Goal: Task Accomplishment & Management: Use online tool/utility

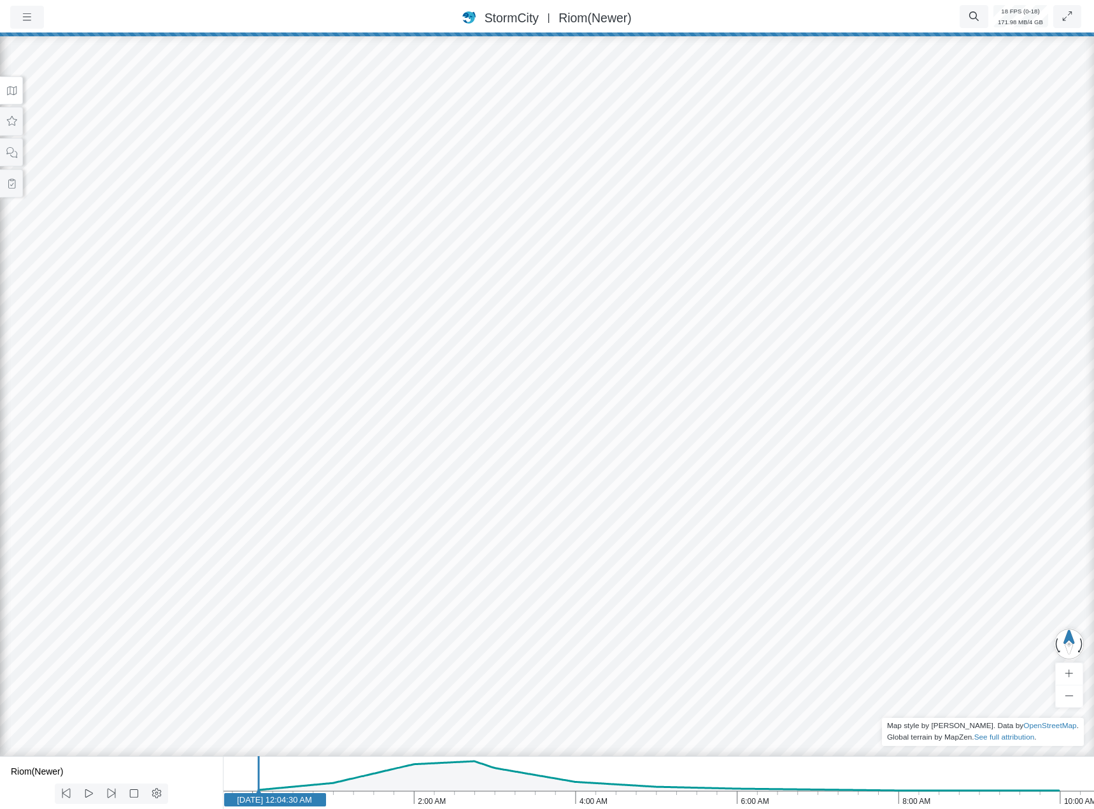
click at [639, 458] on div at bounding box center [547, 420] width 1094 height 777
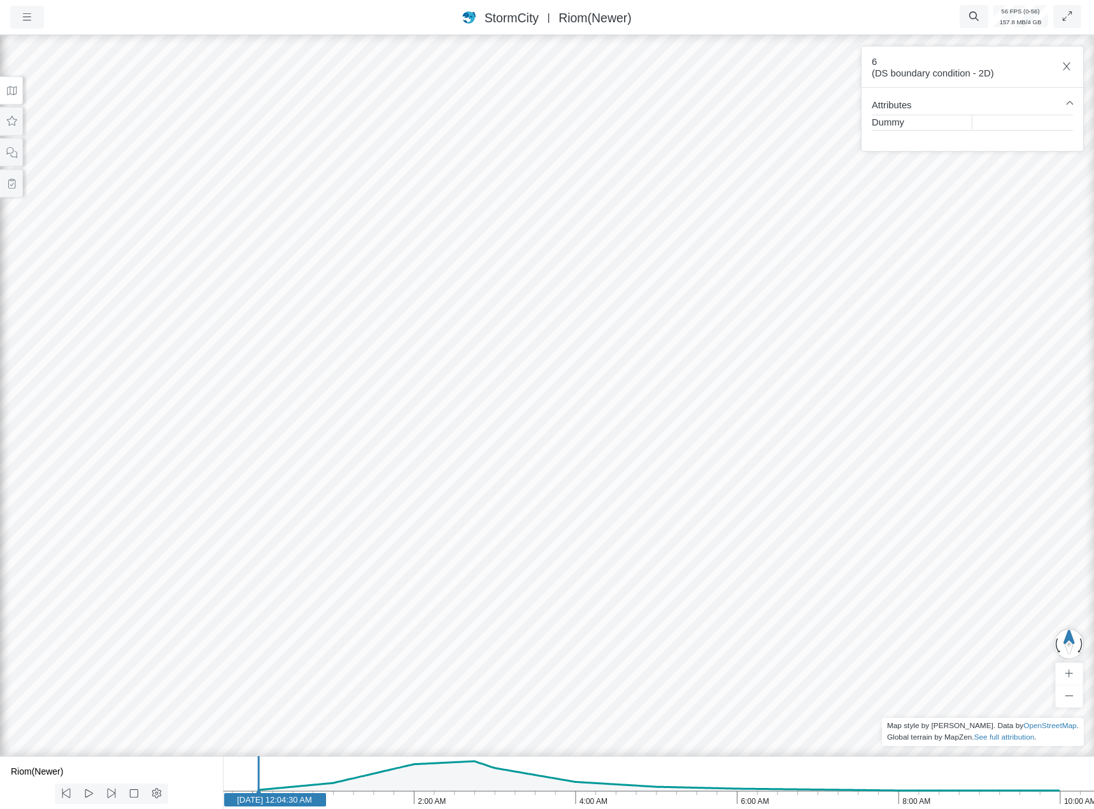
click at [715, 460] on div at bounding box center [547, 420] width 1094 height 777
click at [12, 92] on icon at bounding box center [12, 91] width 12 height 10
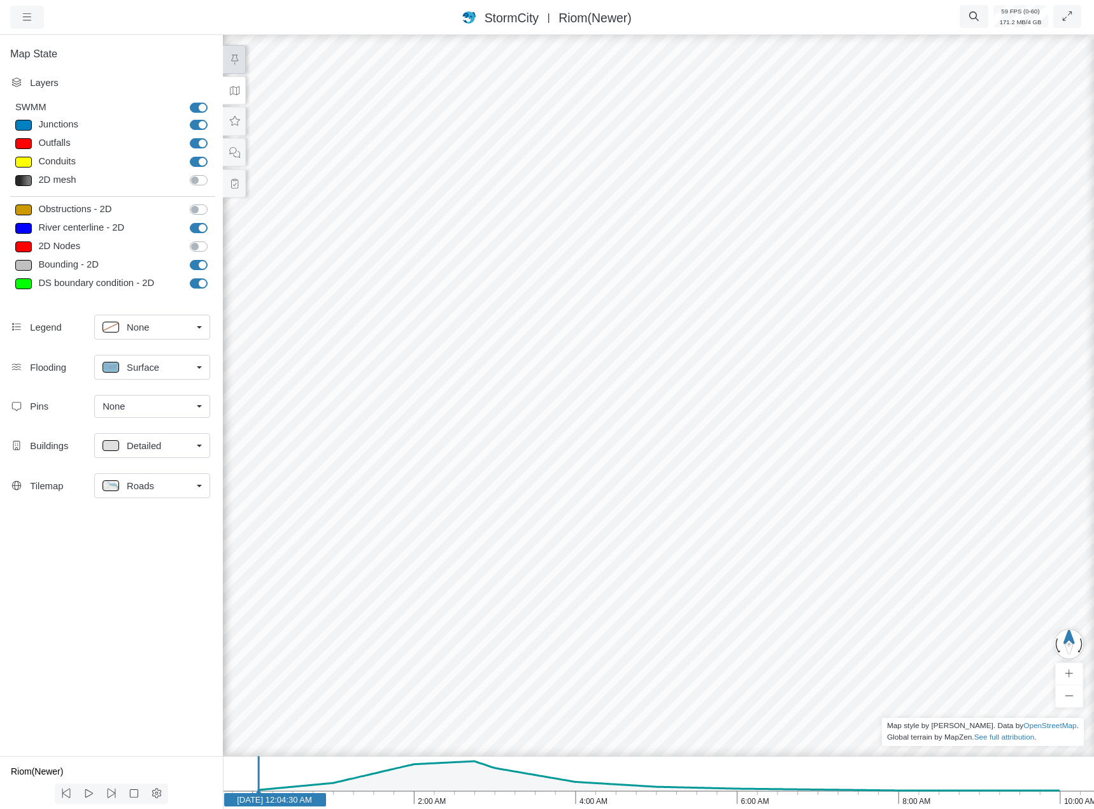
click at [229, 61] on icon at bounding box center [235, 60] width 12 height 10
click at [157, 406] on div "None" at bounding box center [147, 406] width 89 height 14
drag, startPoint x: 166, startPoint y: 481, endPoint x: 181, endPoint y: 478, distance: 15.6
click at [166, 481] on div "Manage Pins..." at bounding box center [152, 482] width 99 height 14
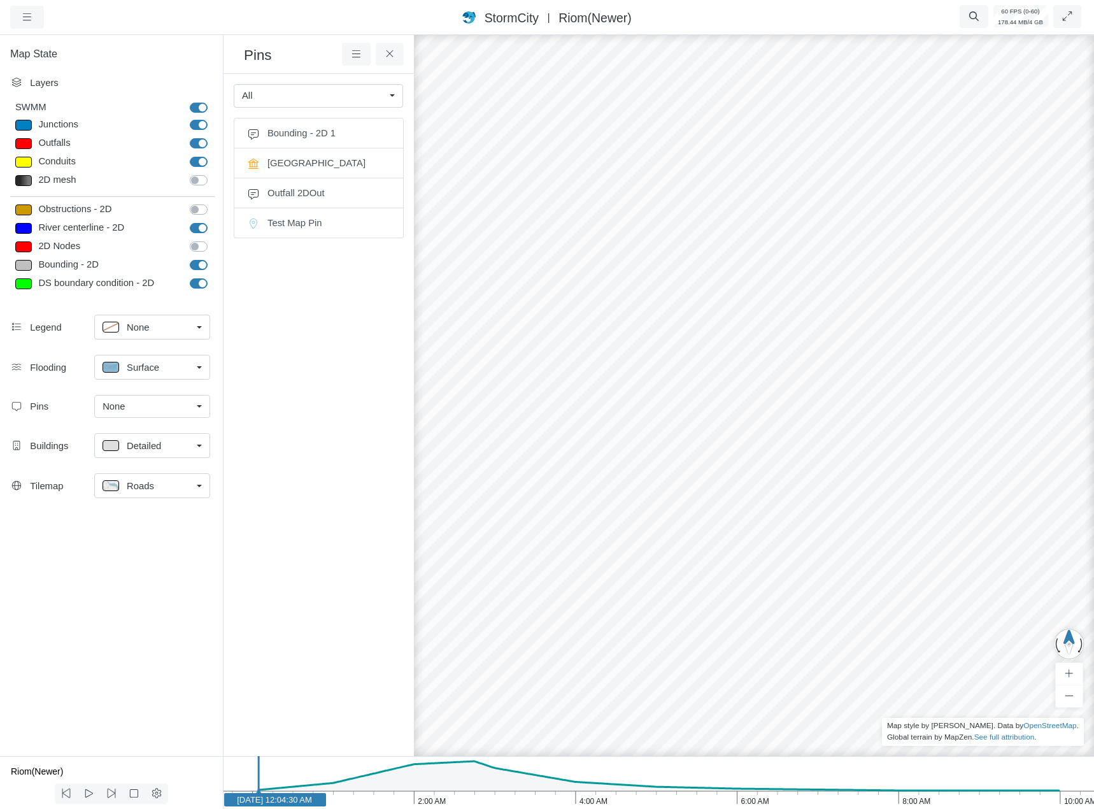
click at [371, 373] on ul "Bounding - 2D 1 City Hall Outfall 2DOut Test Map Pin" at bounding box center [319, 422] width 170 height 608
click at [264, 227] on li "Test Map Pin" at bounding box center [319, 223] width 170 height 30
drag, startPoint x: 716, startPoint y: 385, endPoint x: 722, endPoint y: 119, distance: 265.7
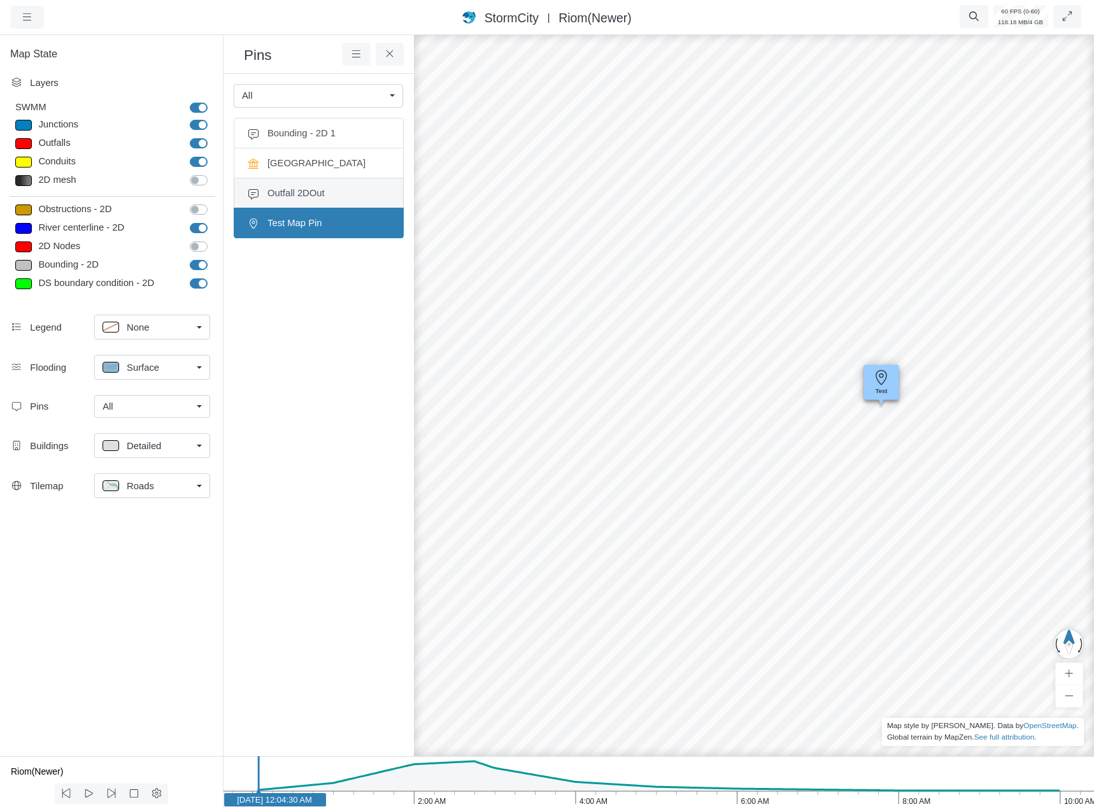
click at [338, 200] on span "Outfall 2DOut" at bounding box center [329, 193] width 123 height 14
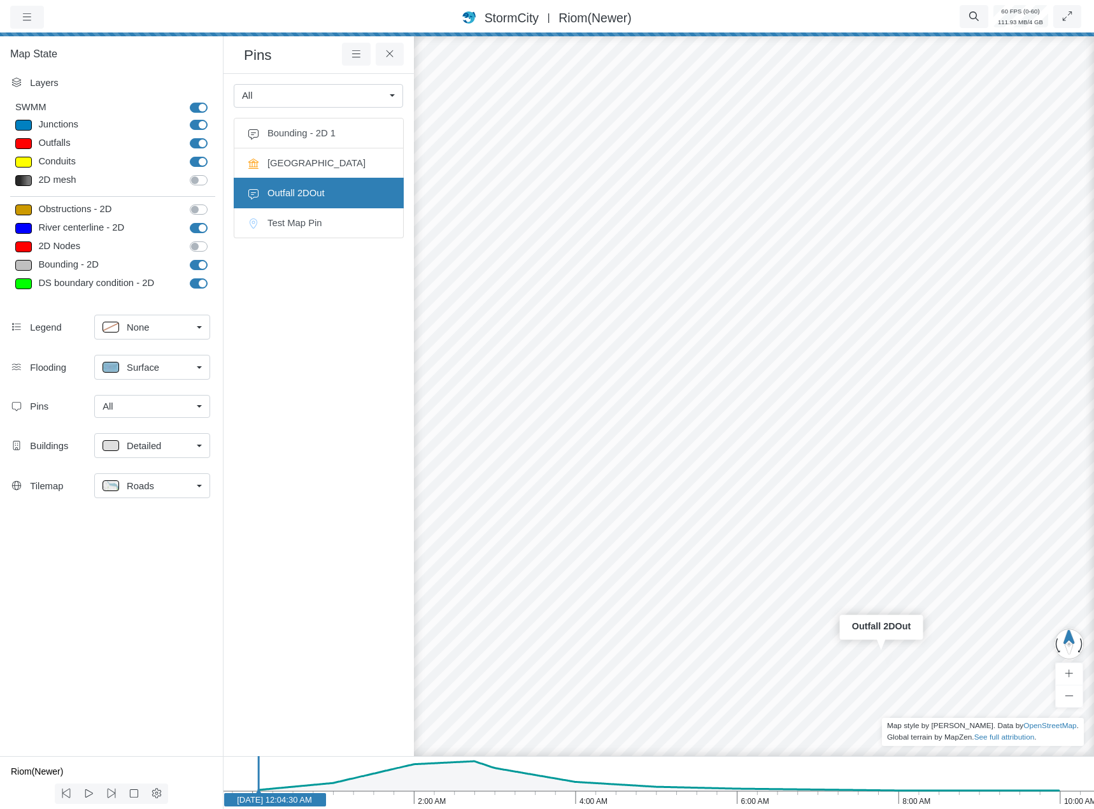
drag, startPoint x: 765, startPoint y: 294, endPoint x: 757, endPoint y: 195, distance: 99.1
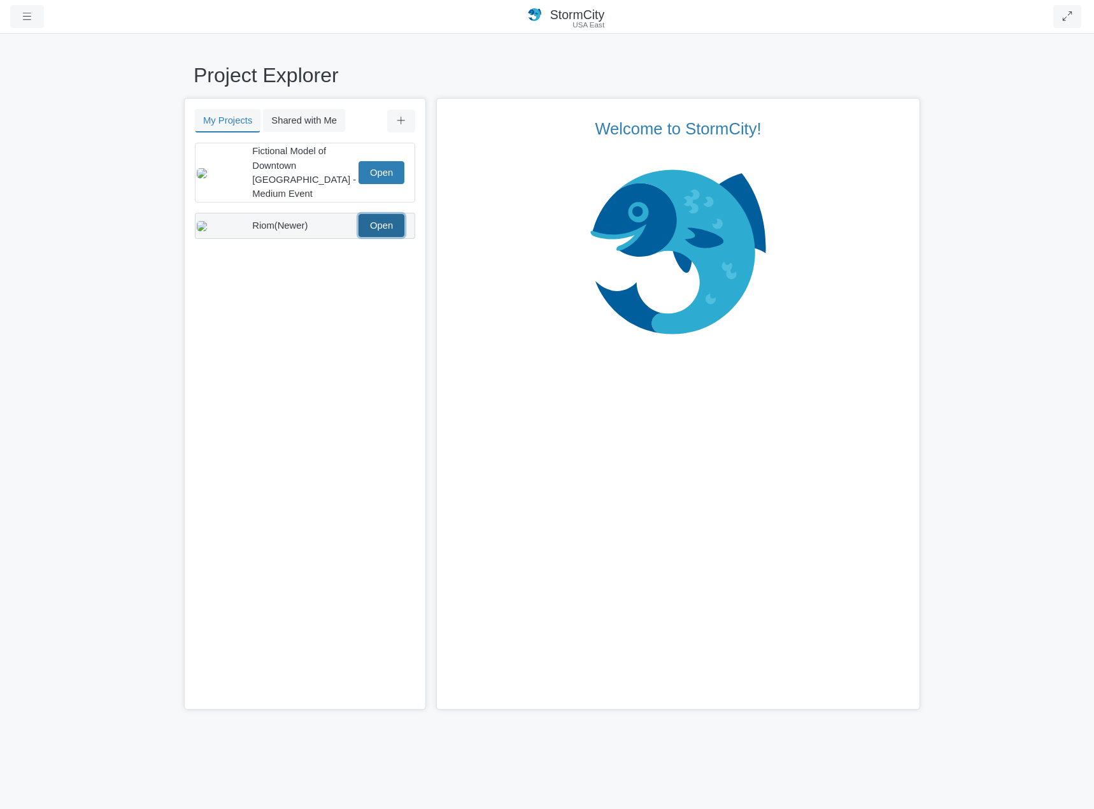
click at [398, 214] on link "Open" at bounding box center [382, 225] width 46 height 23
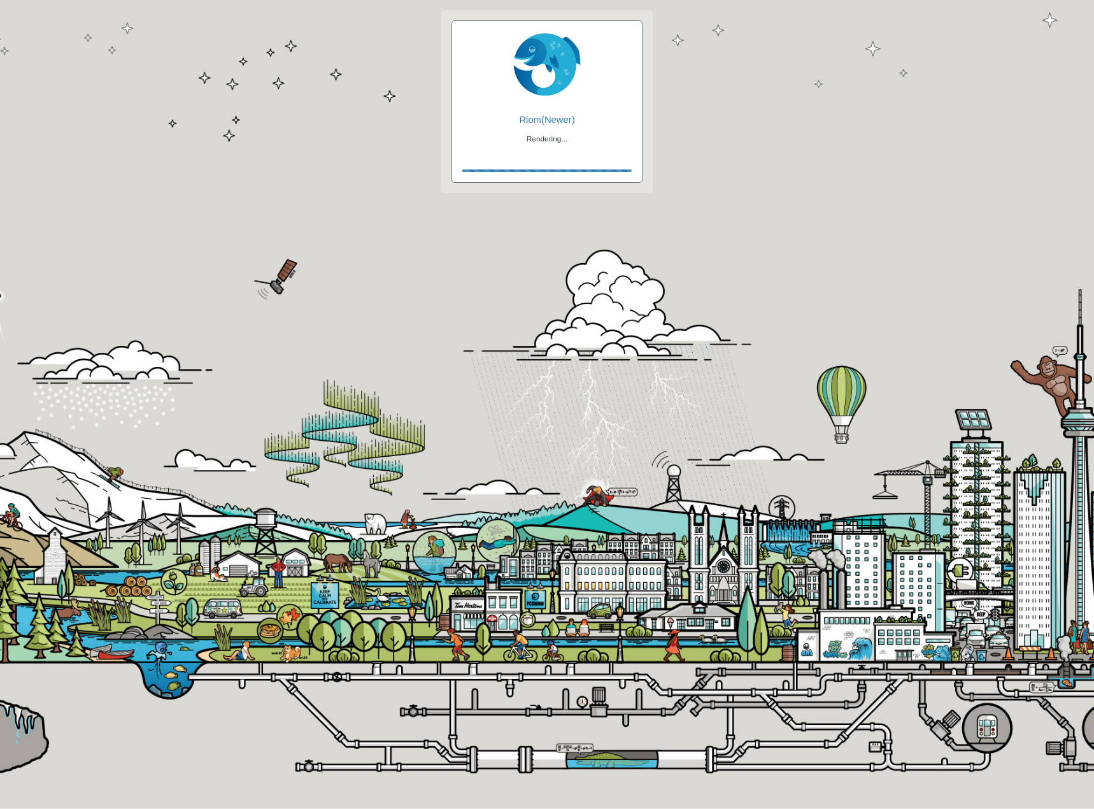
checkbox input "true"
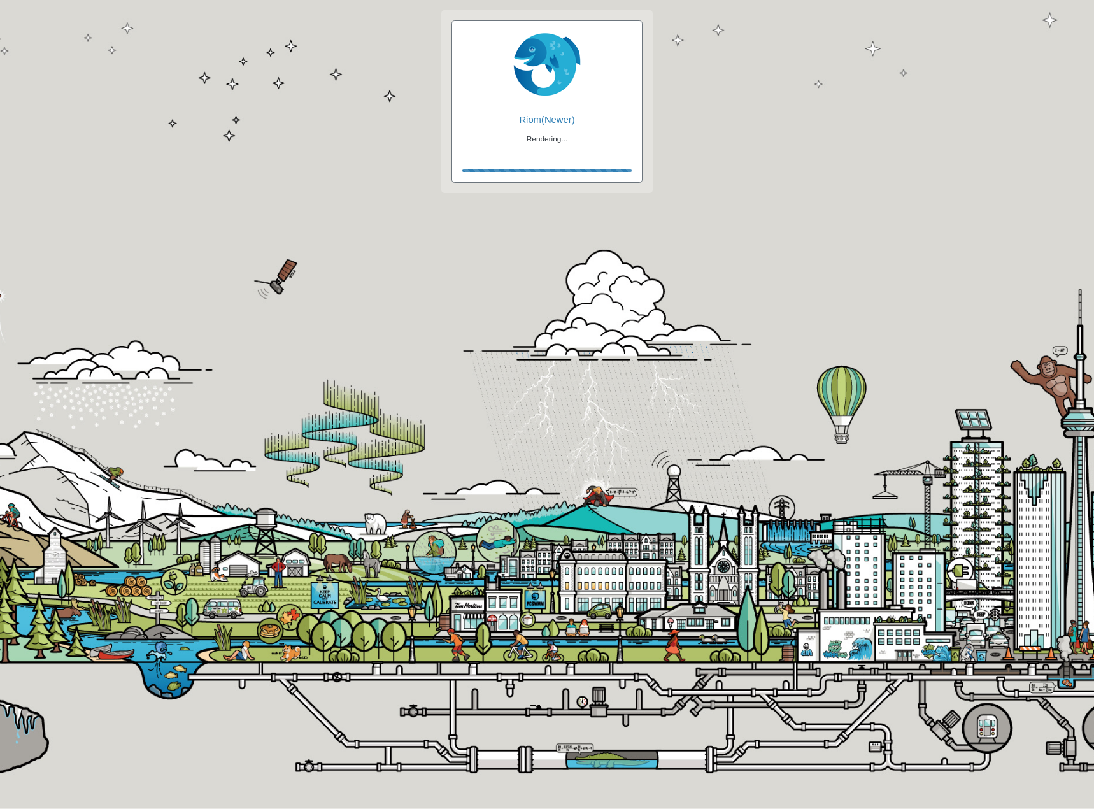
checkbox input "true"
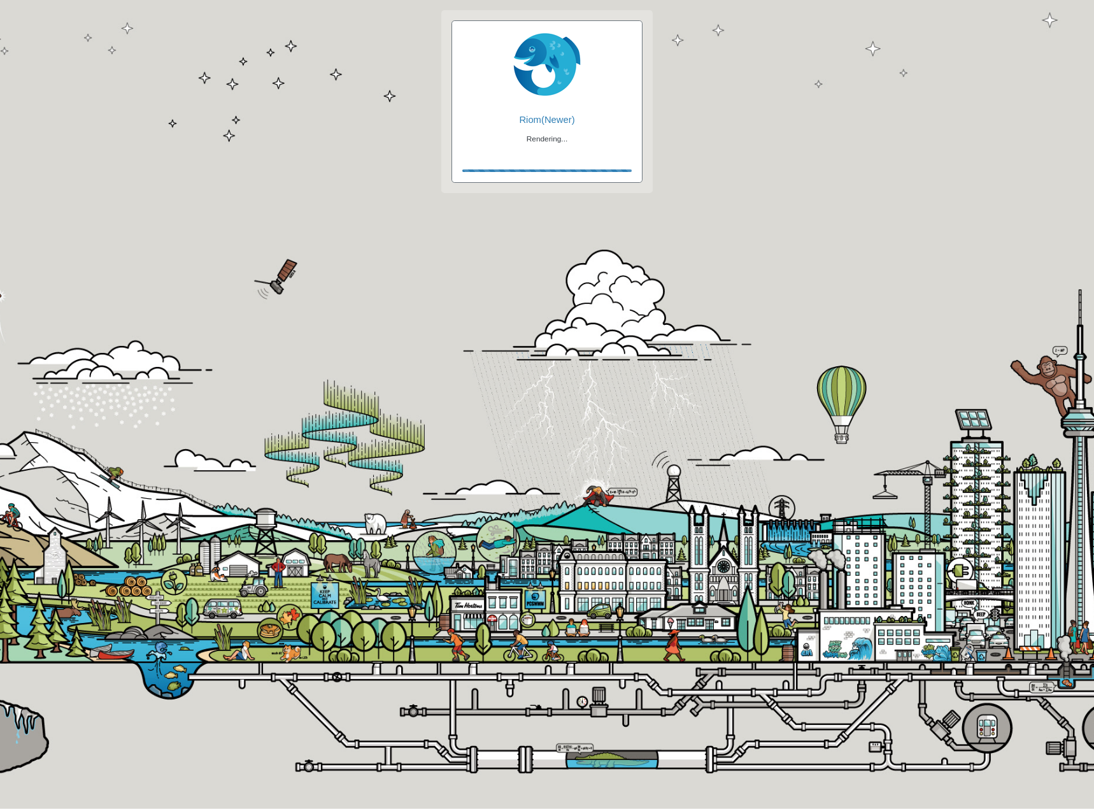
checkbox input "false"
checkbox input "true"
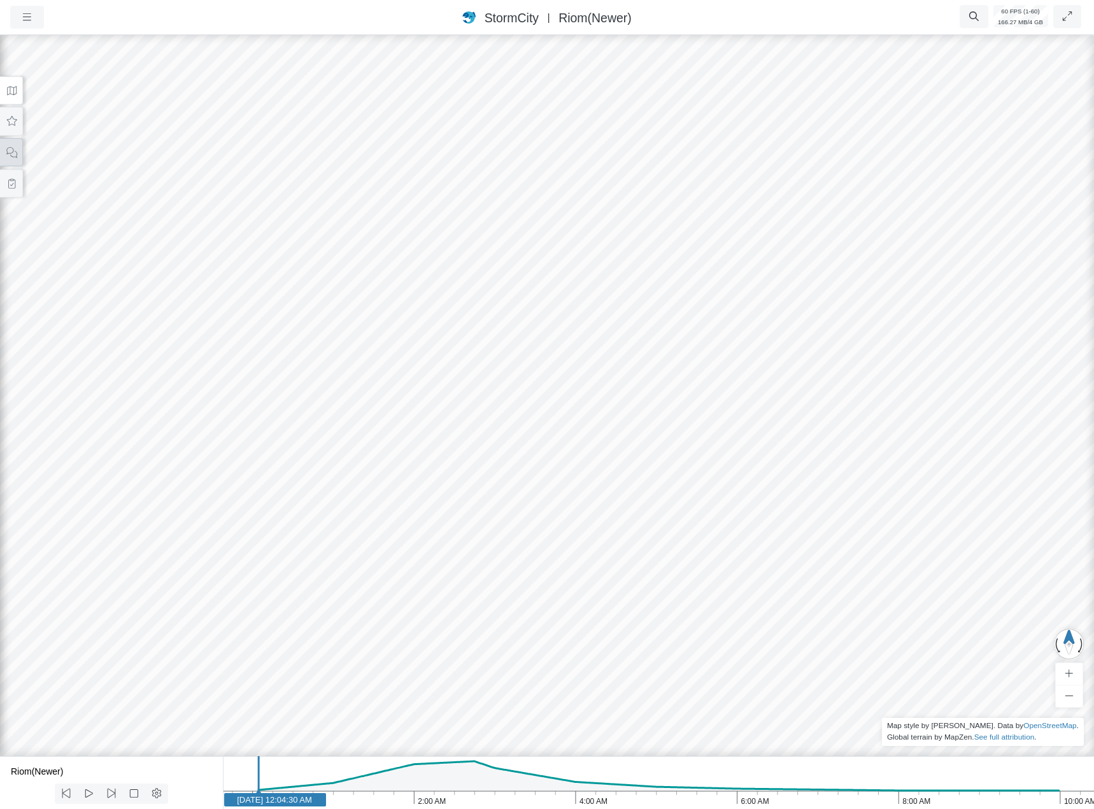
click at [20, 154] on button at bounding box center [11, 152] width 23 height 29
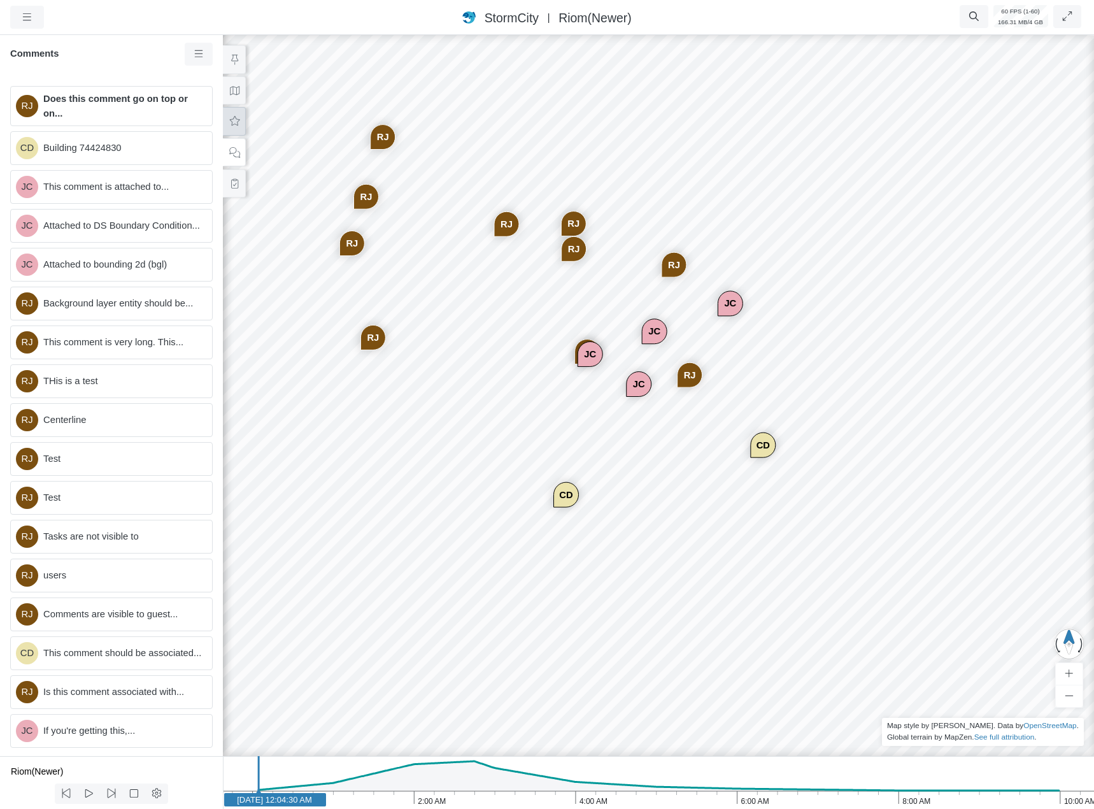
click at [236, 117] on icon at bounding box center [235, 122] width 12 height 10
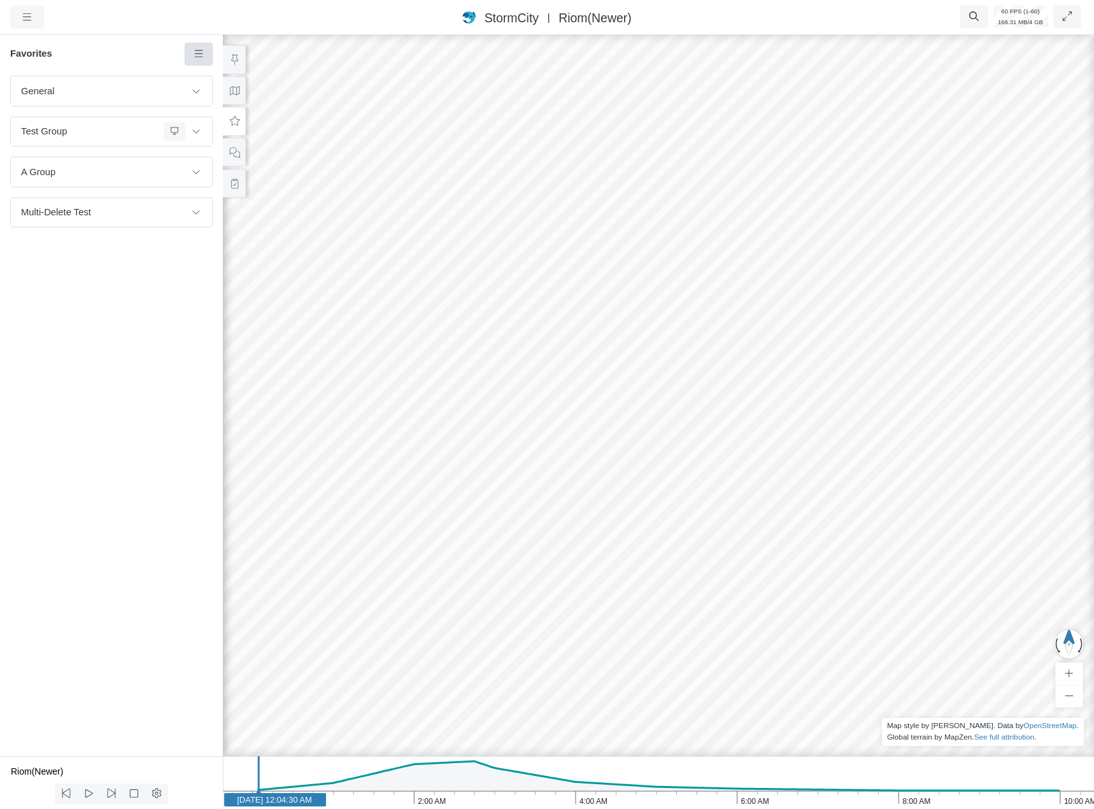
click at [209, 54] on link at bounding box center [199, 54] width 29 height 23
drag, startPoint x: 208, startPoint y: 66, endPoint x: 246, endPoint y: 161, distance: 102.1
click at [214, 78] on span "Add Favorite" at bounding box center [239, 78] width 54 height 10
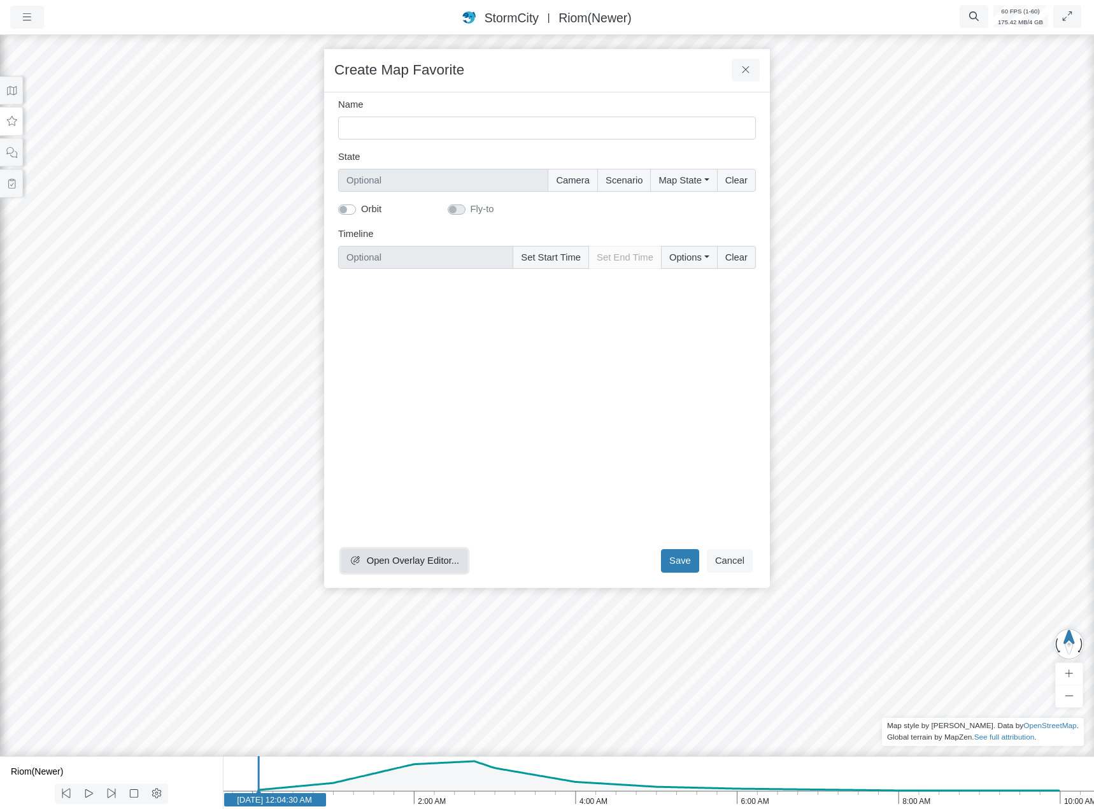
click at [421, 556] on span "Open Overlay Editor..." at bounding box center [413, 561] width 93 height 10
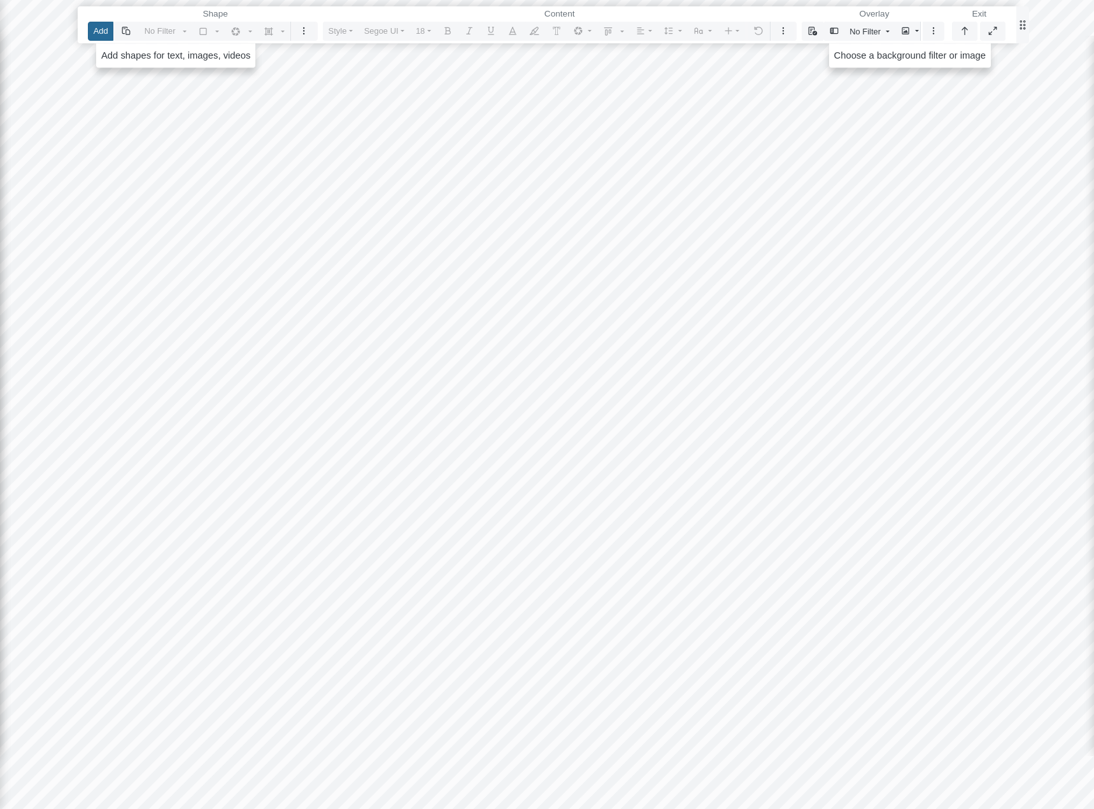
click at [95, 31] on button "Add" at bounding box center [100, 31] width 25 height 18
drag, startPoint x: 373, startPoint y: 285, endPoint x: 679, endPoint y: 496, distance: 371.6
click at [656, 492] on div at bounding box center [546, 404] width 1095 height 809
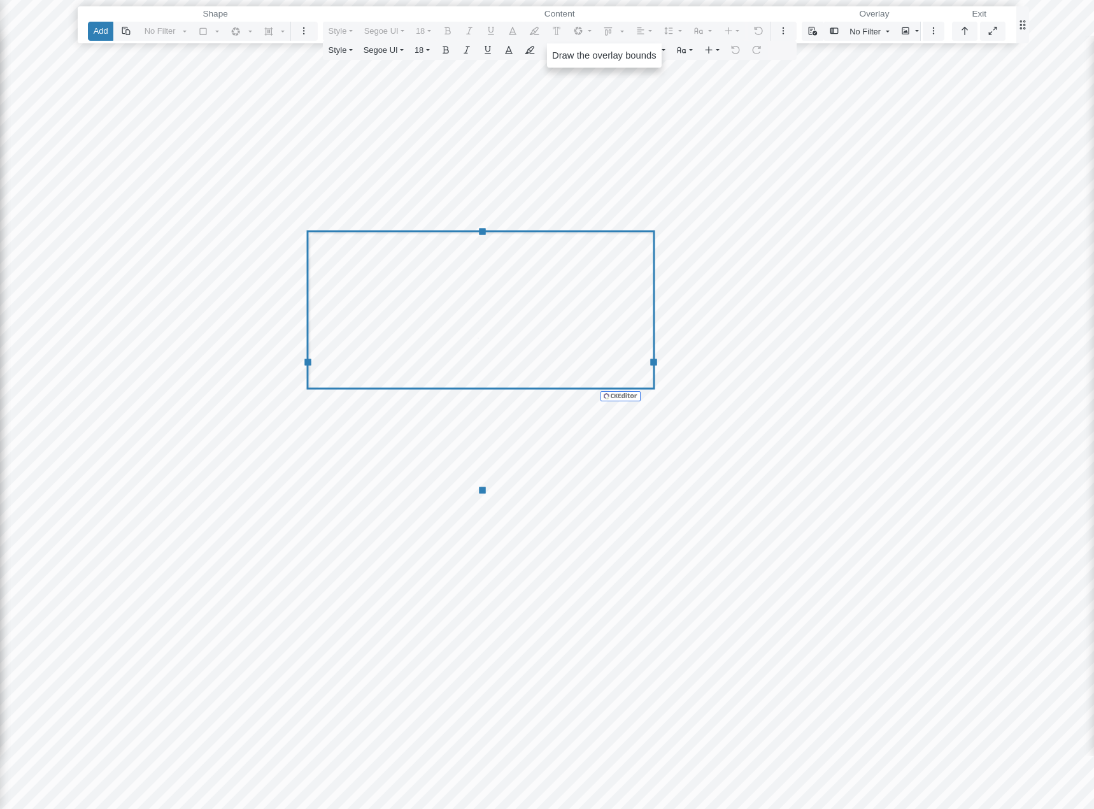
click at [478, 338] on div at bounding box center [546, 404] width 1095 height 809
drag, startPoint x: 204, startPoint y: 519, endPoint x: 731, endPoint y: 676, distance: 549.8
click at [713, 676] on div at bounding box center [546, 404] width 1095 height 809
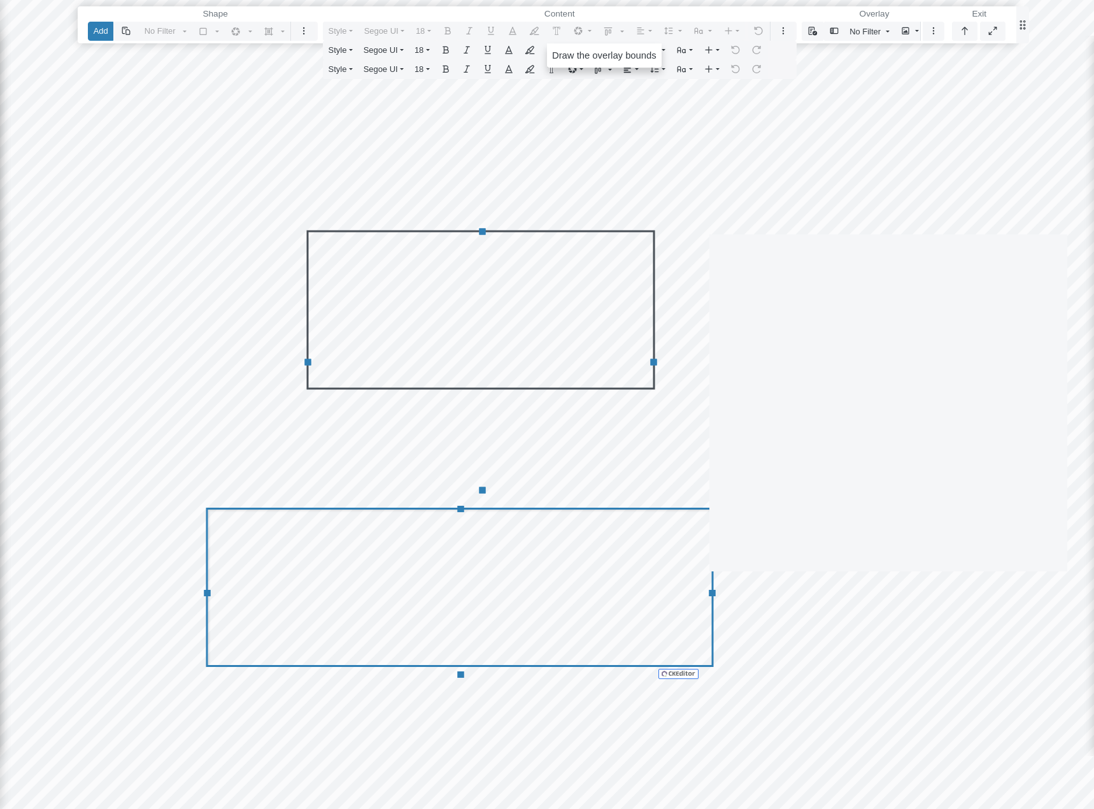
drag, startPoint x: 710, startPoint y: 234, endPoint x: 1080, endPoint y: 581, distance: 507.5
click at [1079, 580] on div at bounding box center [546, 404] width 1095 height 809
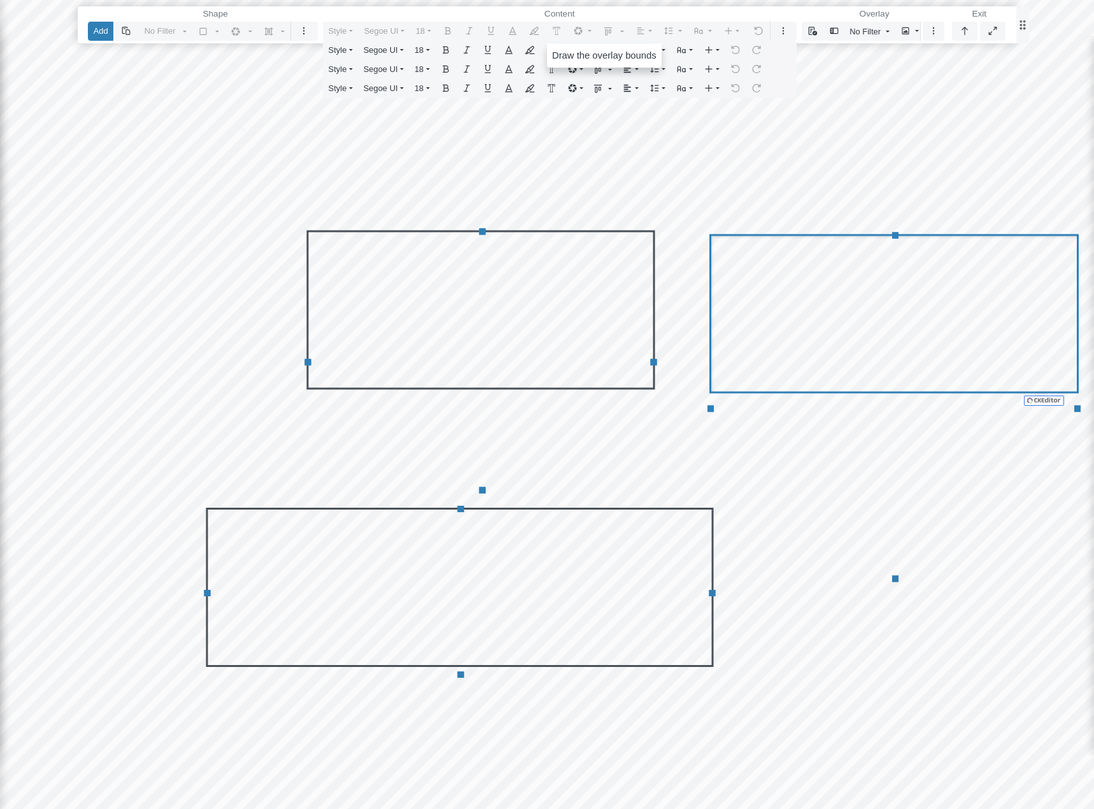
drag, startPoint x: 245, startPoint y: 132, endPoint x: 355, endPoint y: 177, distance: 118.5
click at [355, 175] on div at bounding box center [546, 404] width 1095 height 809
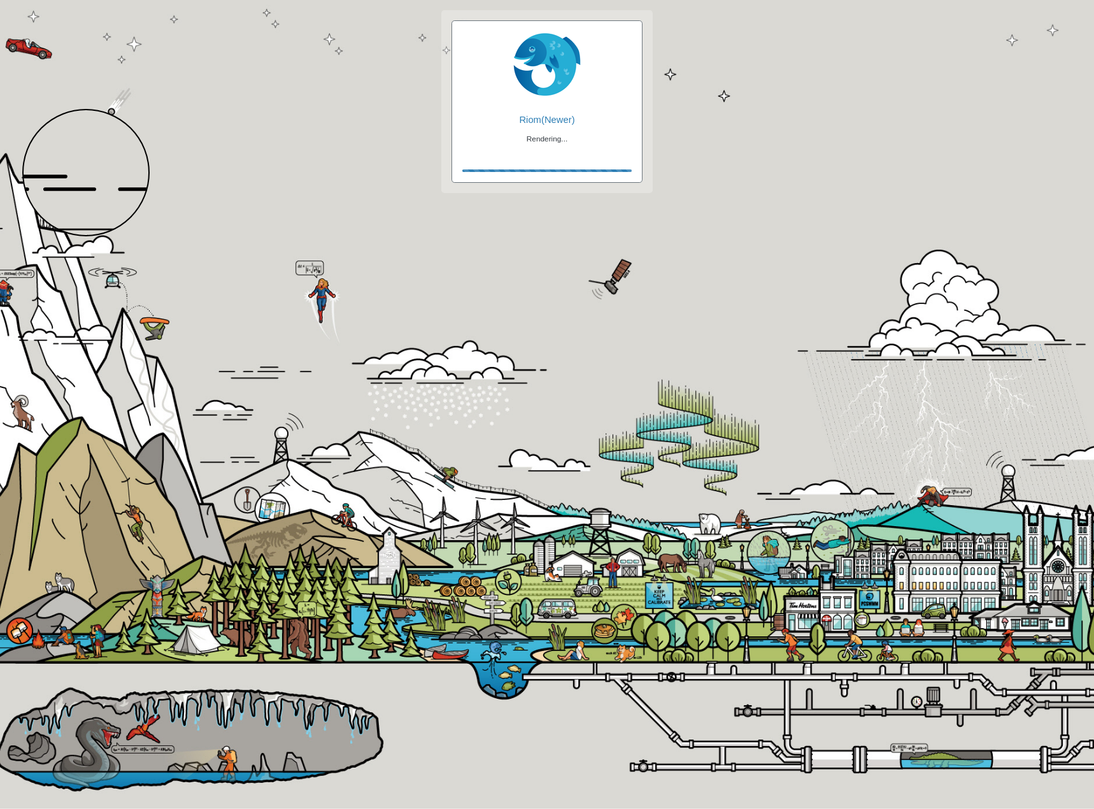
checkbox input "true"
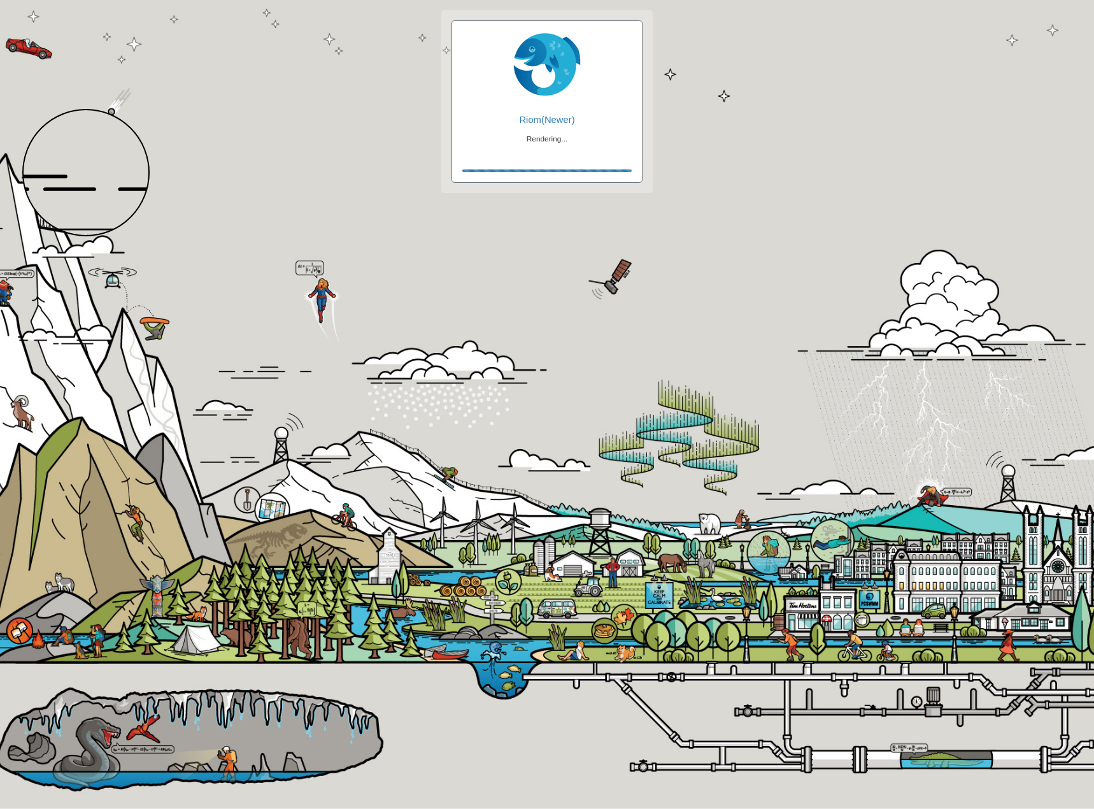
checkbox input "true"
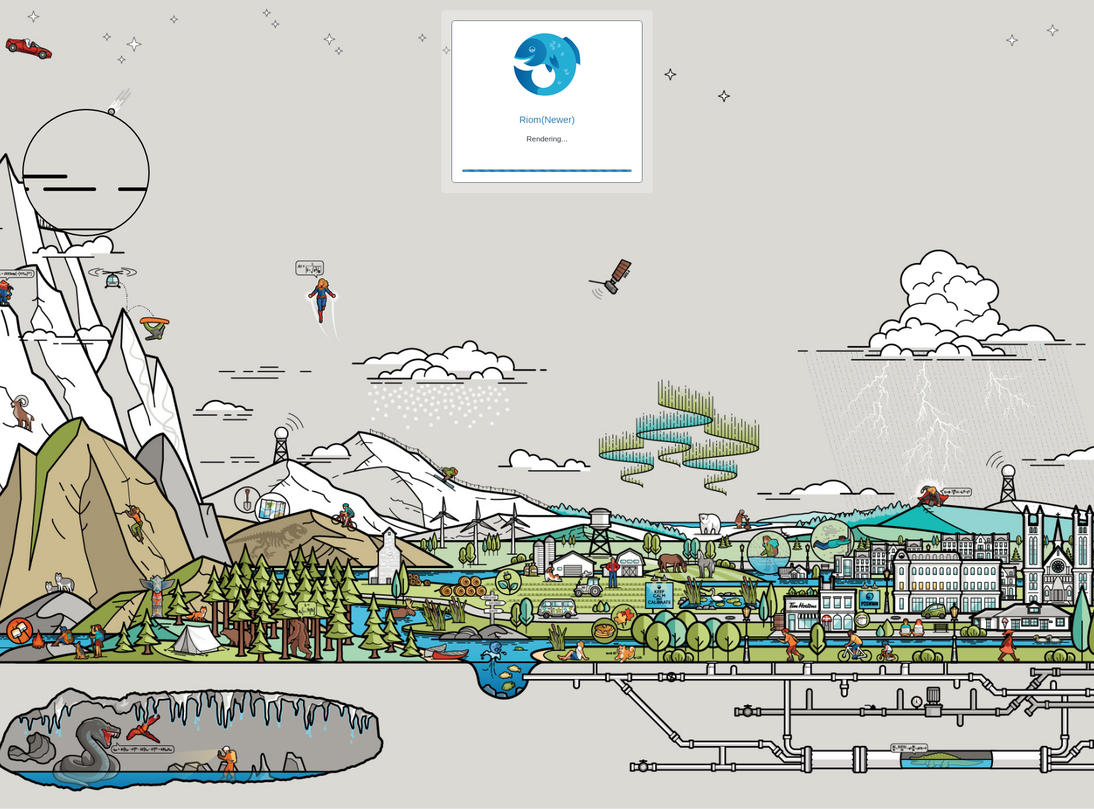
checkbox input "false"
checkbox input "true"
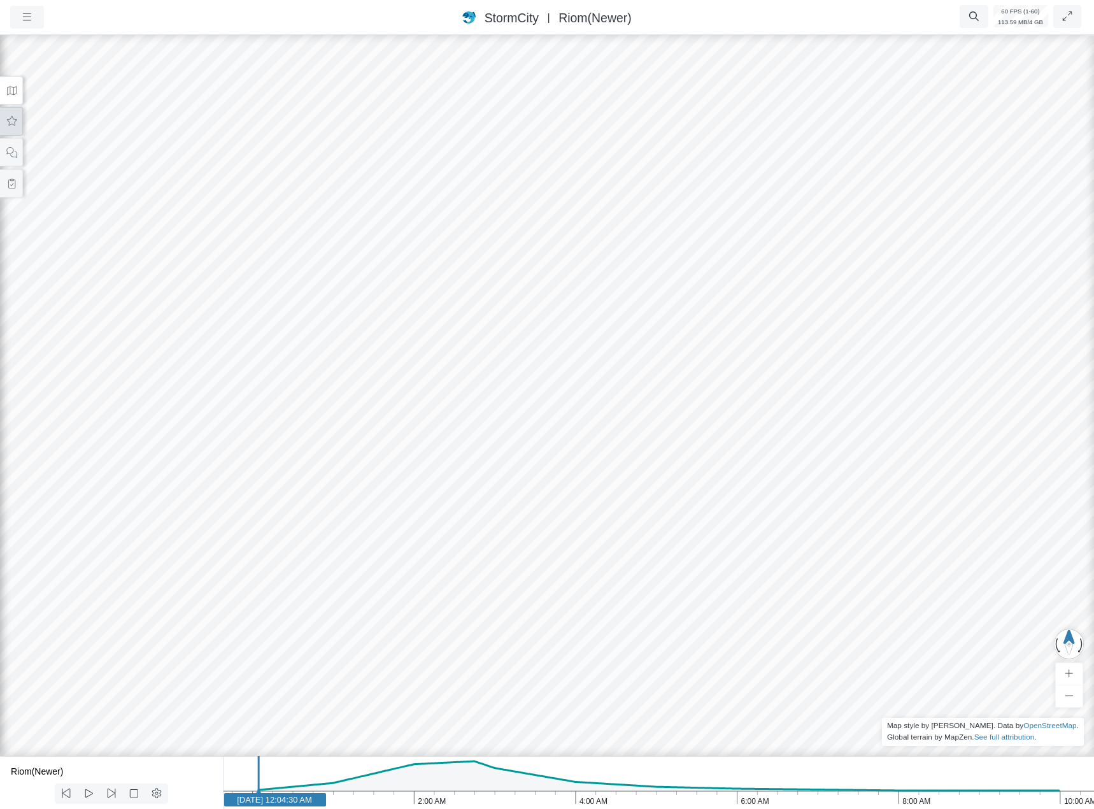
click at [6, 127] on button at bounding box center [11, 121] width 23 height 29
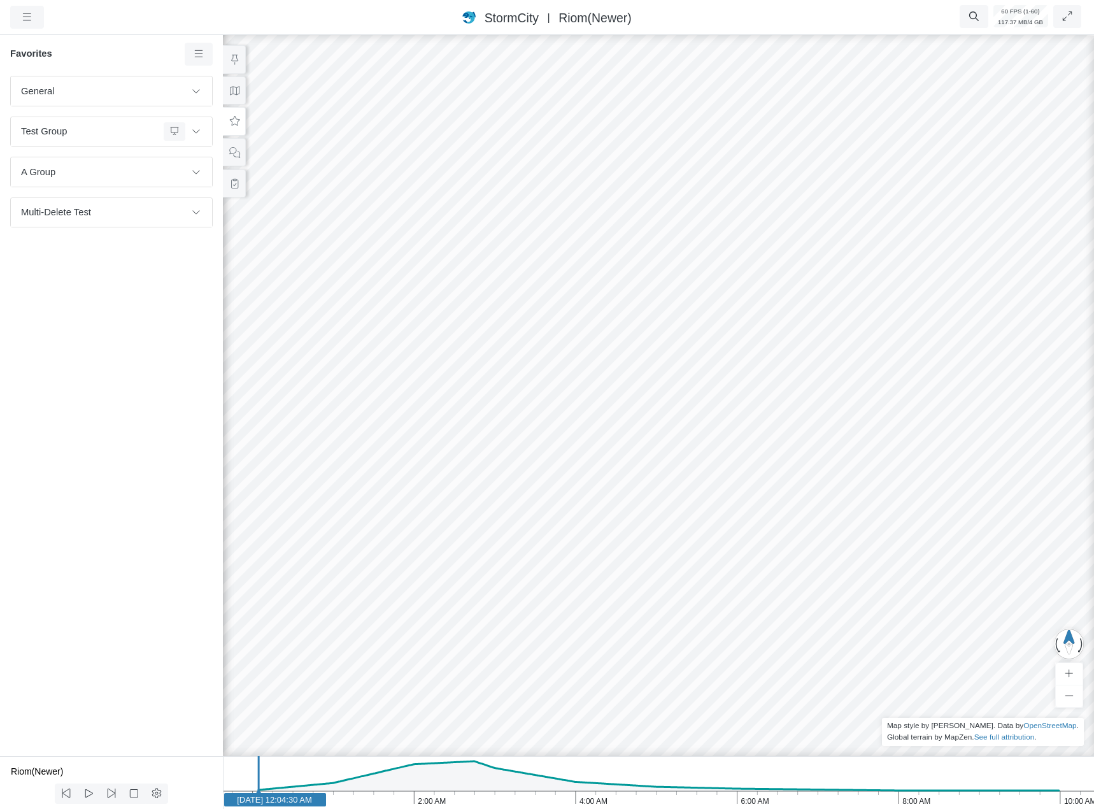
click at [118, 276] on div "General Default Map View Default Camera View Cross Project Test Fun with gradie…" at bounding box center [111, 416] width 223 height 680
